Goal: Information Seeking & Learning: Check status

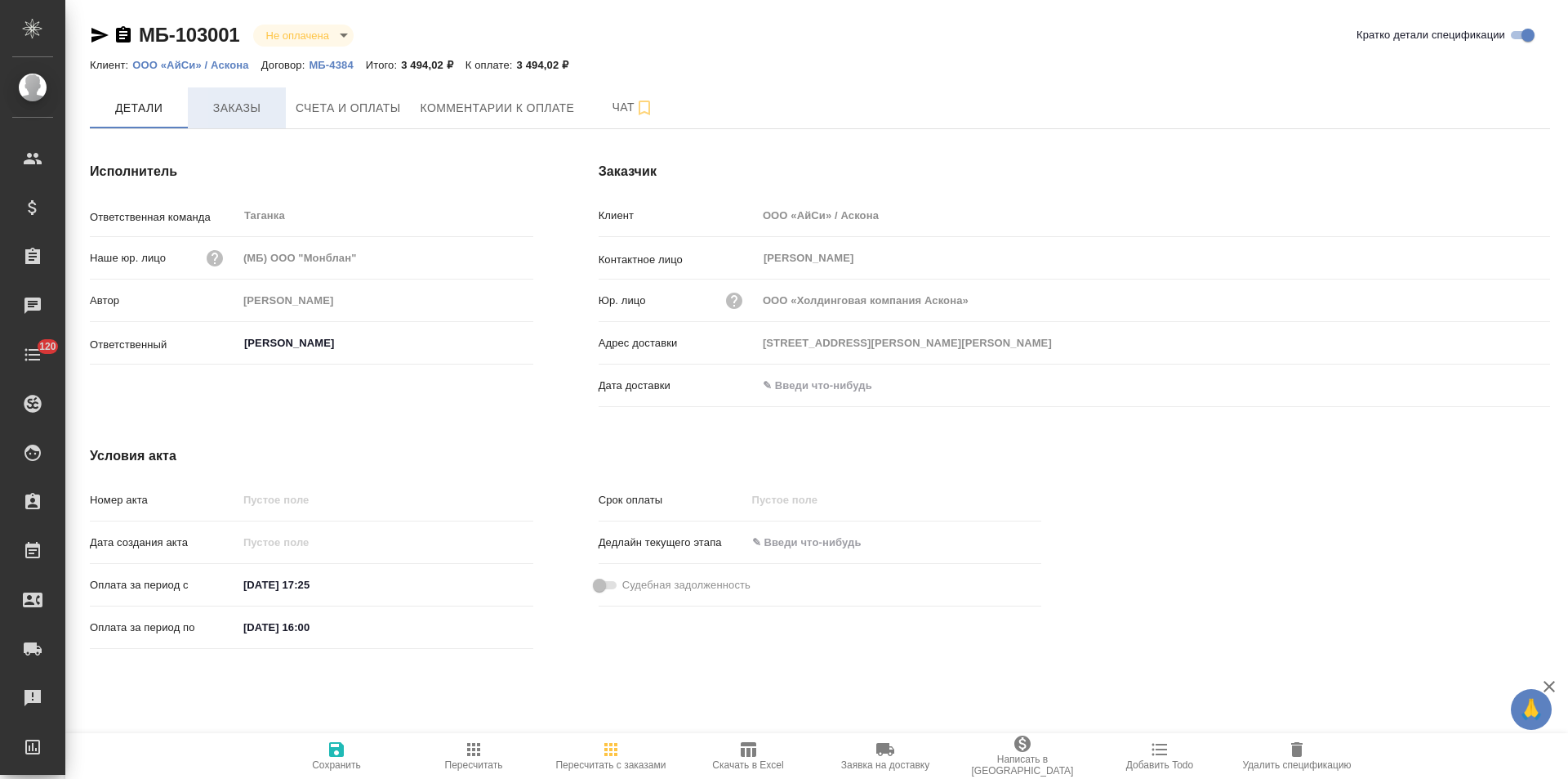
click at [234, 108] on span "Заказы" at bounding box center [236, 107] width 78 height 20
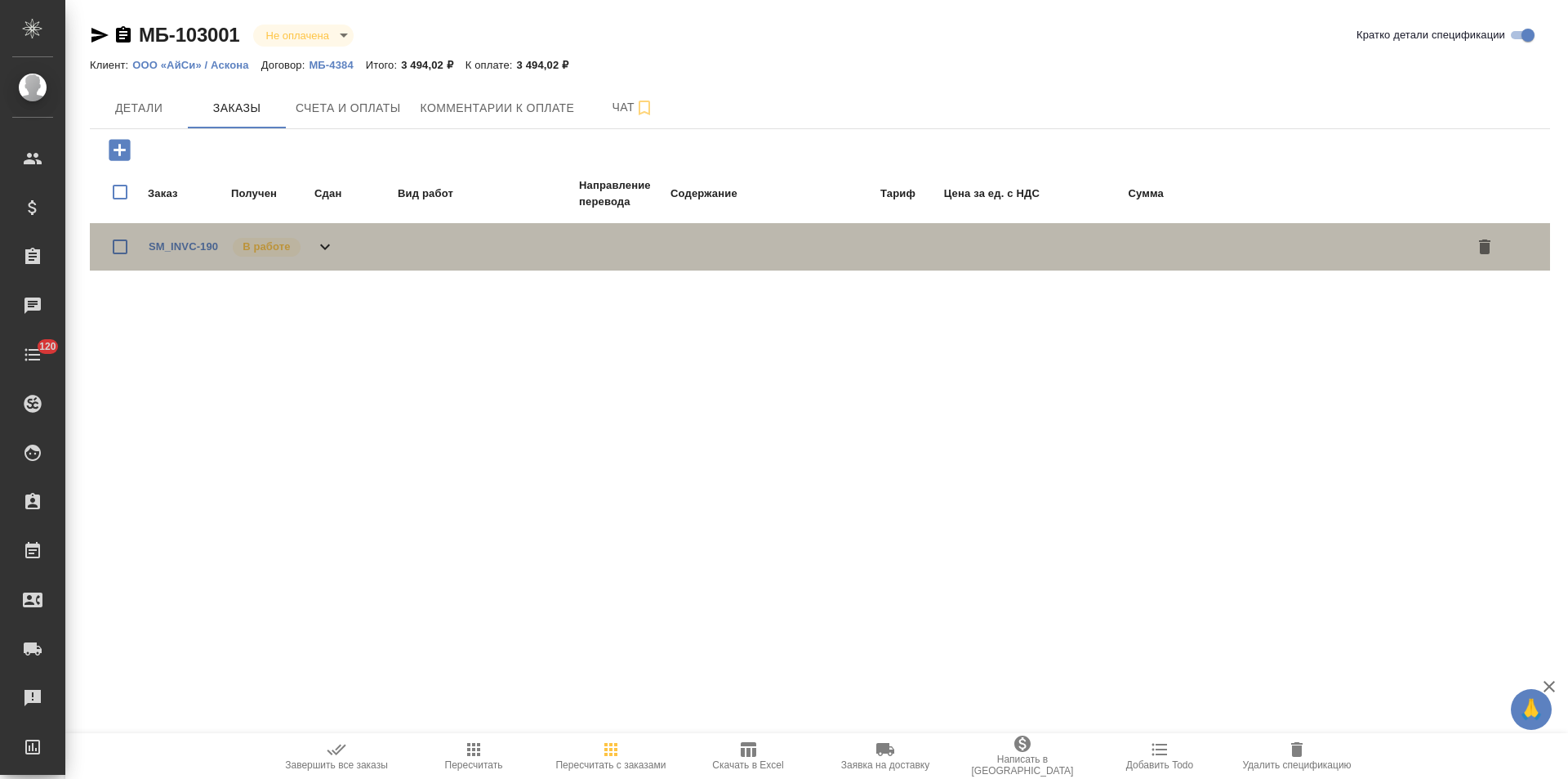
click at [326, 240] on icon at bounding box center [325, 247] width 19 height 19
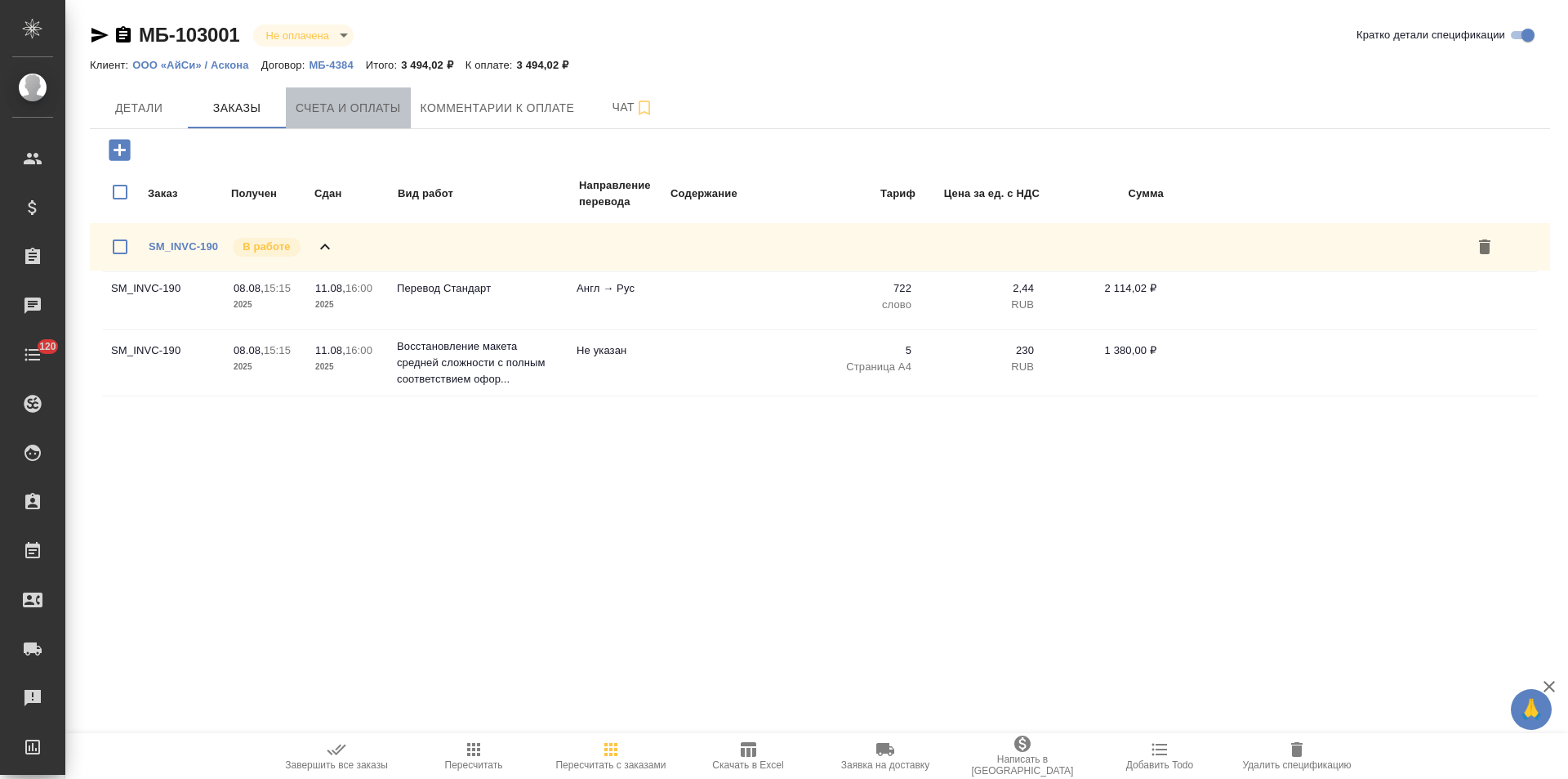
click at [354, 110] on span "Счета и оплаты" at bounding box center [348, 107] width 105 height 20
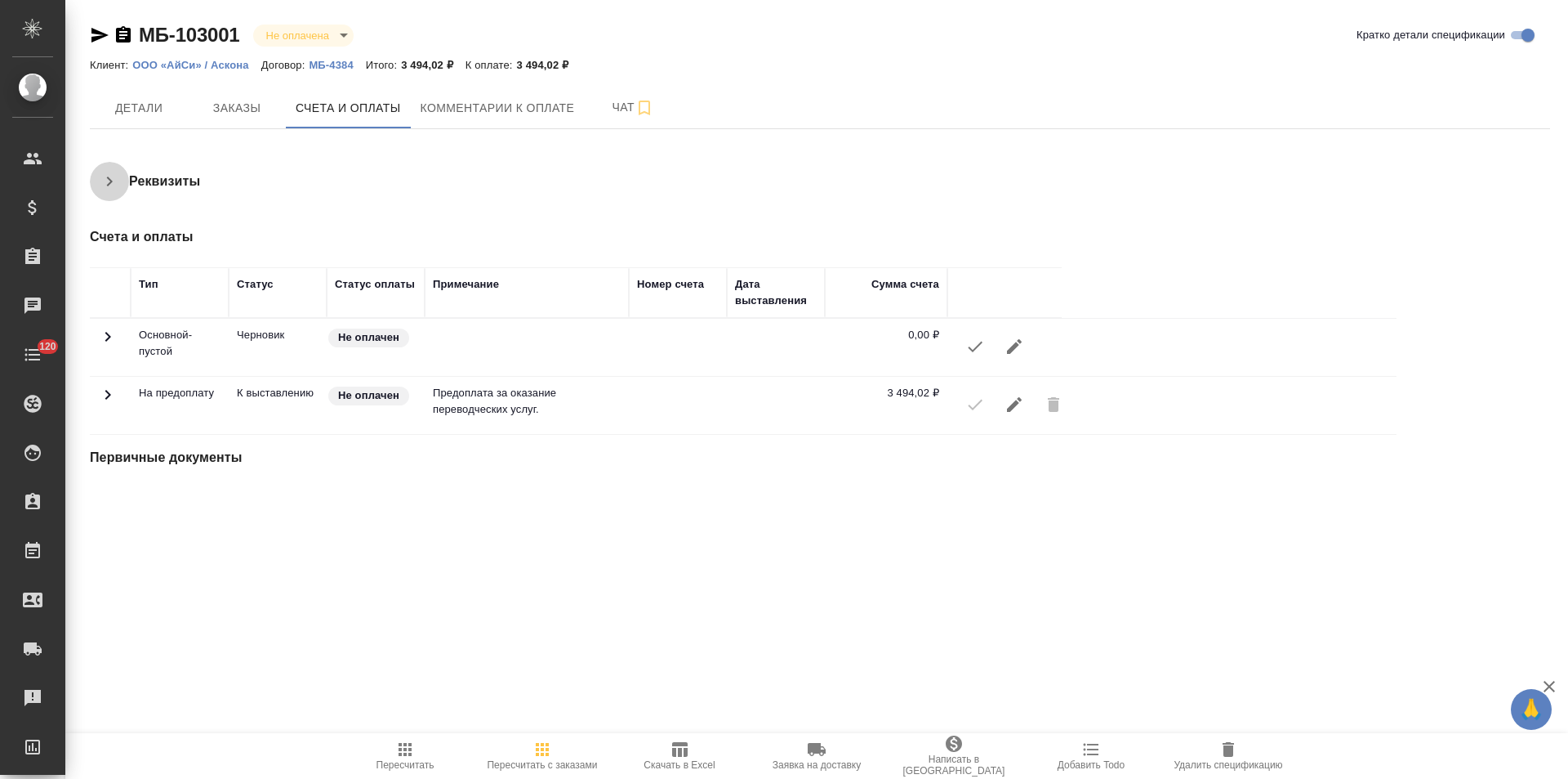
click at [120, 184] on button "button" at bounding box center [109, 181] width 40 height 40
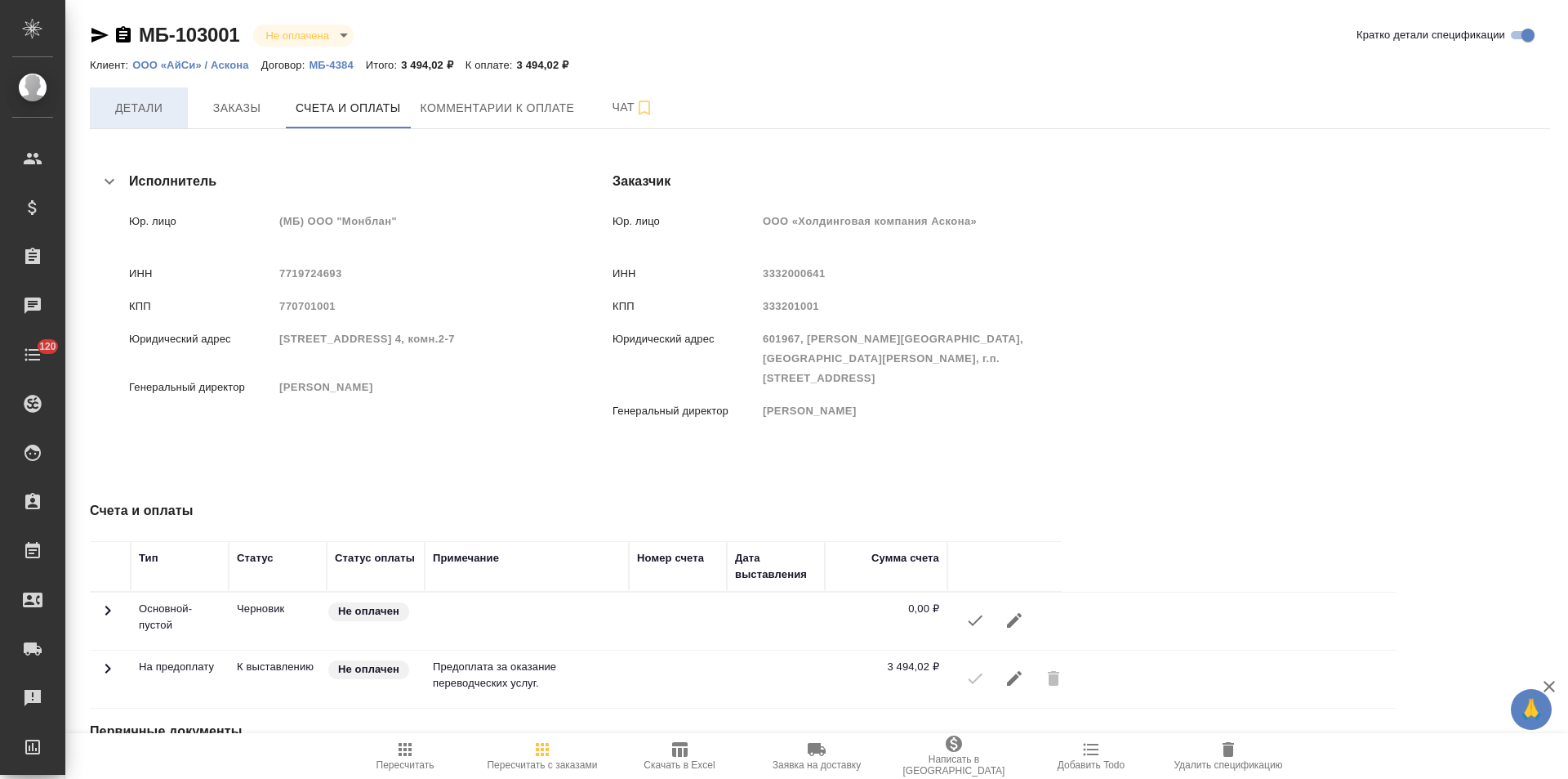
click at [154, 115] on span "Детали" at bounding box center [138, 107] width 78 height 20
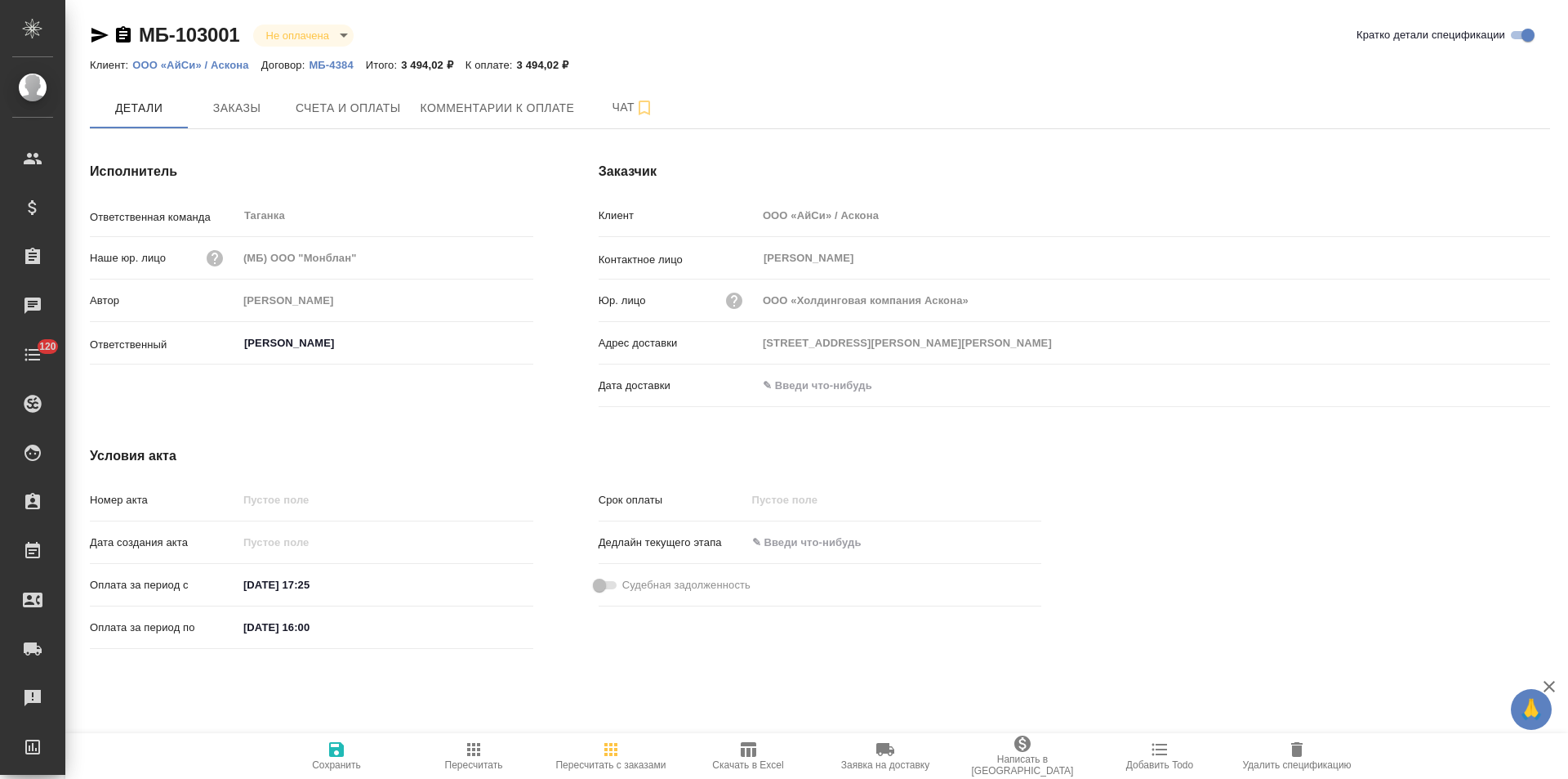
click at [316, 63] on p "МБ-4384" at bounding box center [337, 65] width 56 height 13
click at [121, 34] on icon "button" at bounding box center [123, 34] width 15 height 16
click at [366, 111] on span "Счета и оплаты" at bounding box center [348, 107] width 105 height 20
